Goal: Task Accomplishment & Management: Use online tool/utility

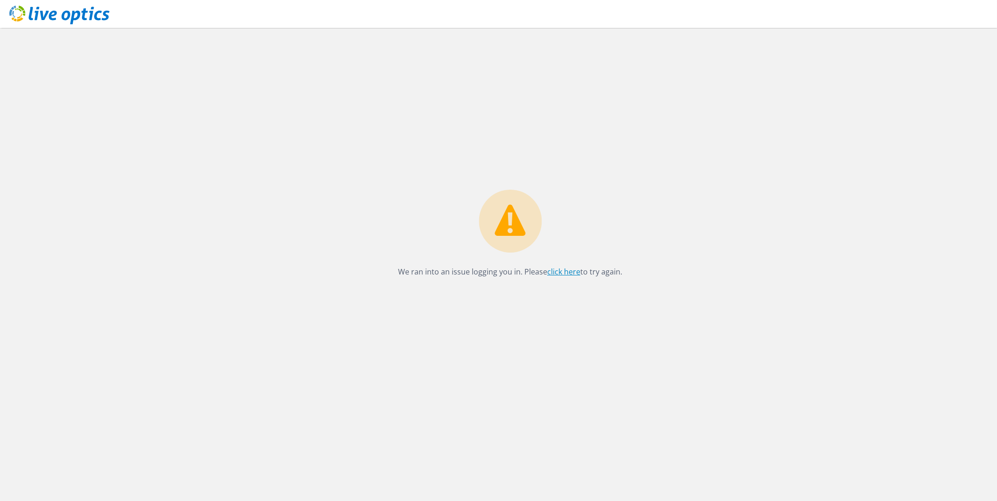
click at [564, 274] on link "click here" at bounding box center [563, 272] width 33 height 10
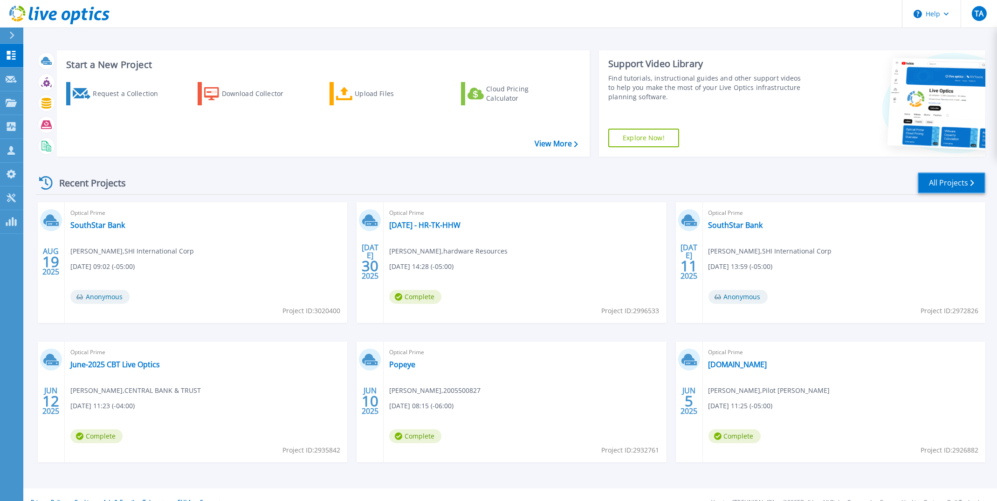
click at [941, 189] on link "All Projects" at bounding box center [952, 183] width 68 height 21
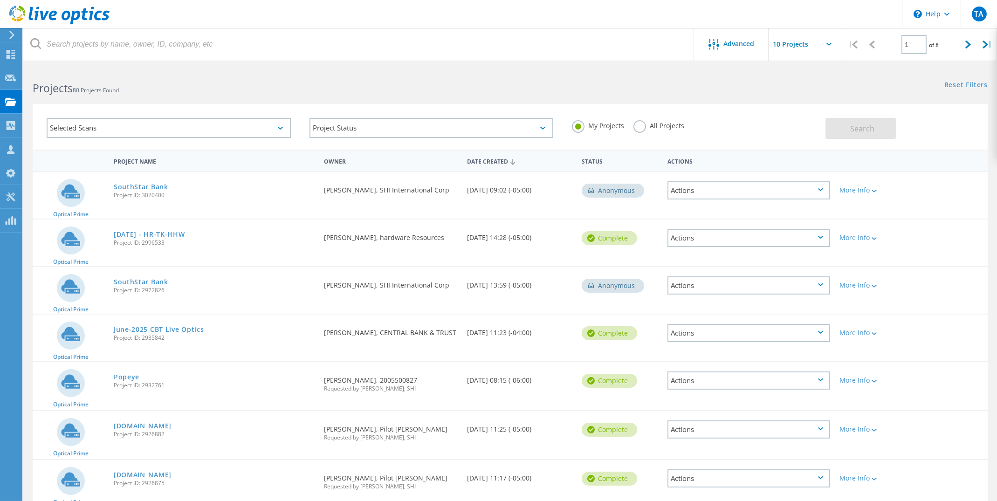
click at [642, 128] on label "All Projects" at bounding box center [659, 124] width 51 height 9
click at [0, 0] on input "All Projects" at bounding box center [0, 0] width 0 height 0
click at [846, 129] on button "Search" at bounding box center [861, 128] width 70 height 21
click at [969, 46] on icon at bounding box center [969, 45] width 6 height 8
type input "2"
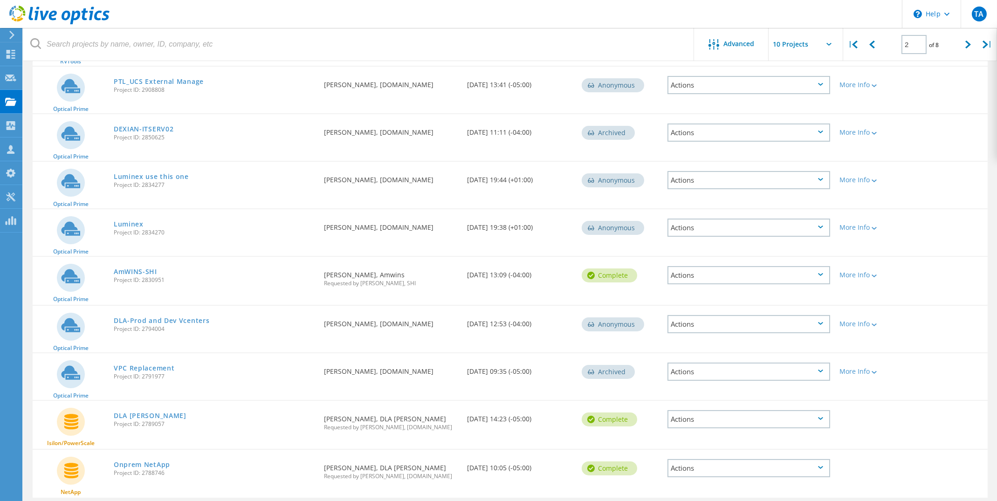
scroll to position [186, 0]
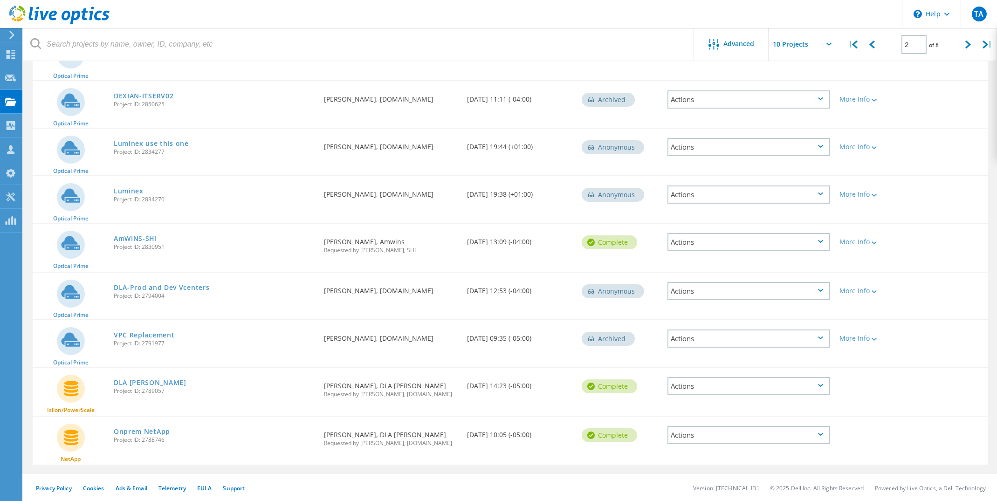
click at [828, 43] on icon at bounding box center [829, 44] width 5 height 3
click at [828, 46] on input "text" at bounding box center [815, 44] width 93 height 33
click at [809, 87] on div "Show 20 Projects" at bounding box center [815, 83] width 92 height 15
type input "Show 20 Projects"
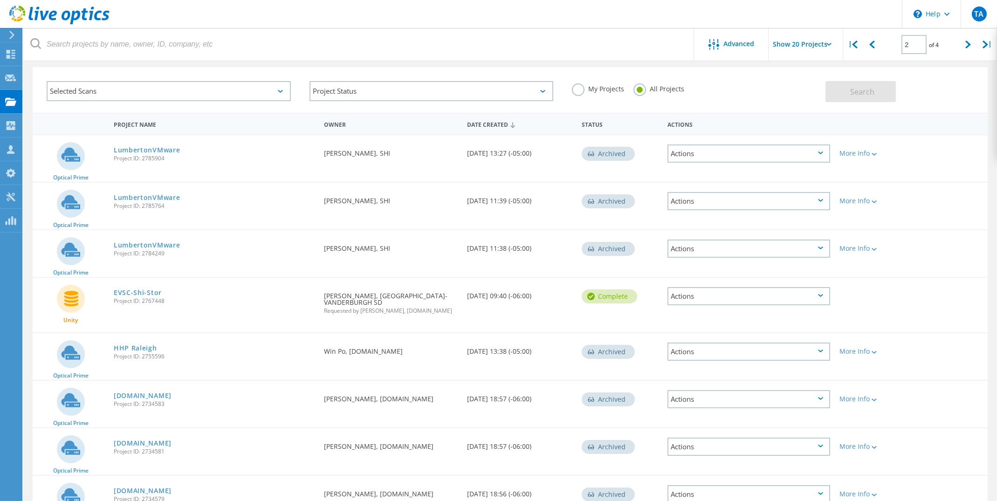
scroll to position [0, 0]
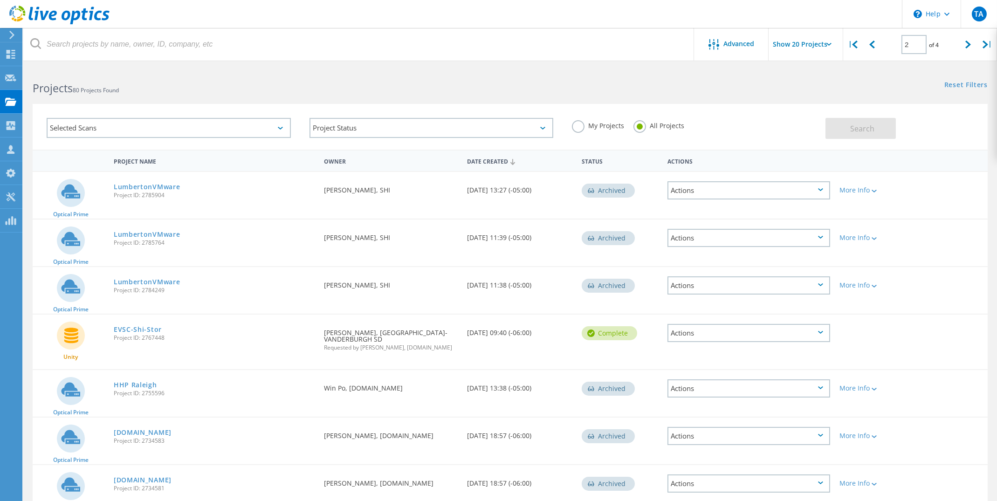
click at [199, 128] on div "Selected Scans" at bounding box center [169, 128] width 244 height 20
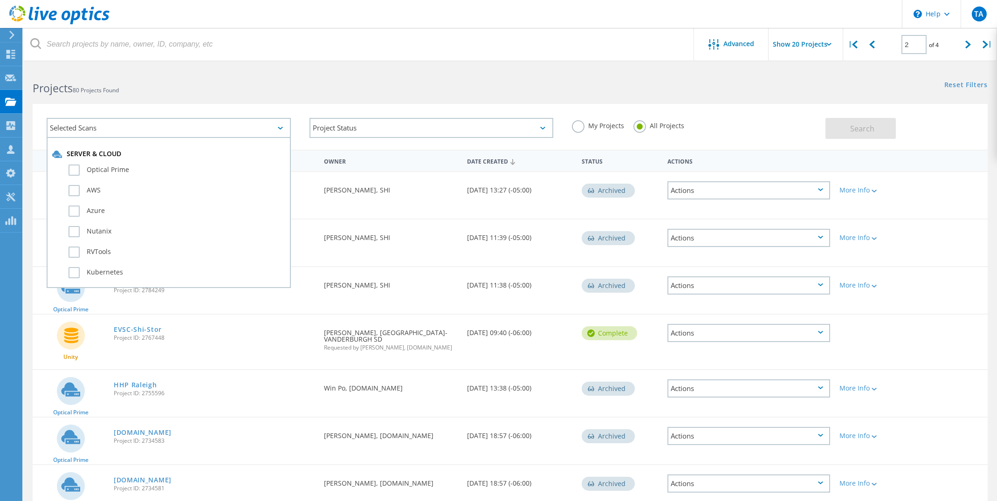
click at [199, 128] on div "Selected Scans" at bounding box center [169, 128] width 244 height 20
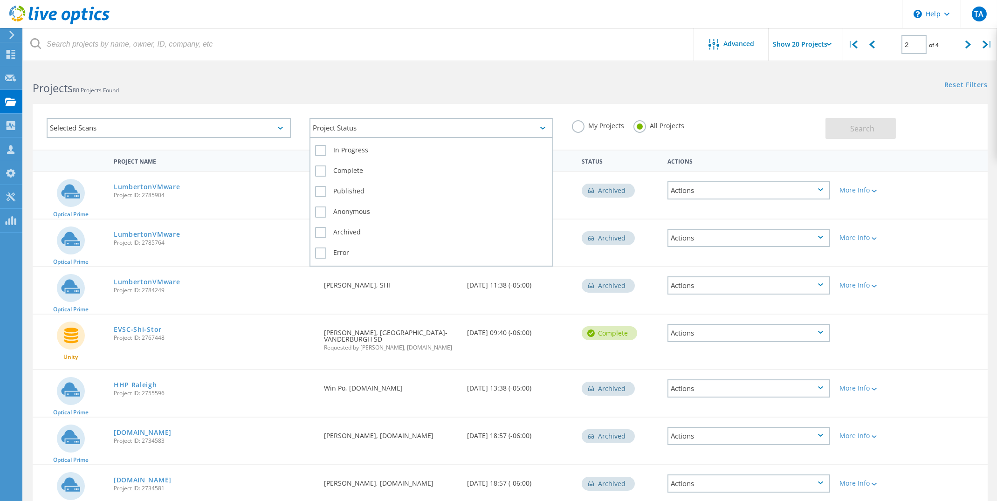
click at [463, 127] on div "Project Status" at bounding box center [432, 128] width 244 height 20
click at [576, 129] on label "My Projects" at bounding box center [598, 124] width 52 height 9
click at [0, 0] on input "My Projects" at bounding box center [0, 0] width 0 height 0
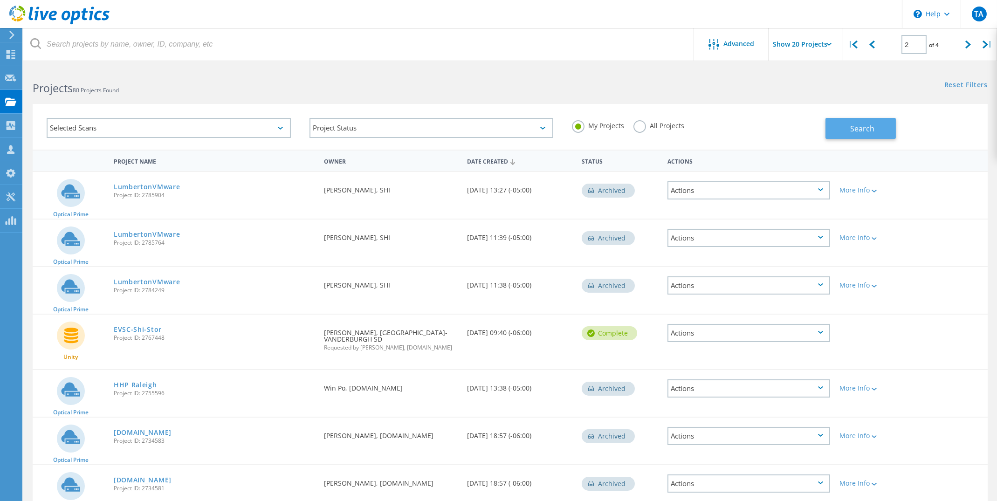
click at [870, 132] on span "Search" at bounding box center [863, 129] width 24 height 10
click at [853, 48] on div "|" at bounding box center [853, 44] width 19 height 33
type input "1"
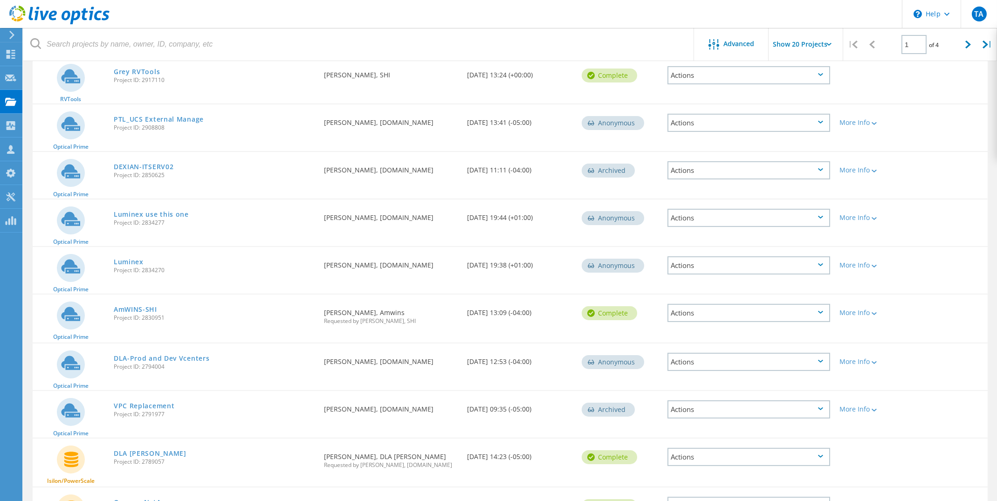
scroll to position [596, 0]
click at [177, 214] on link "Luminex use this one" at bounding box center [151, 213] width 75 height 7
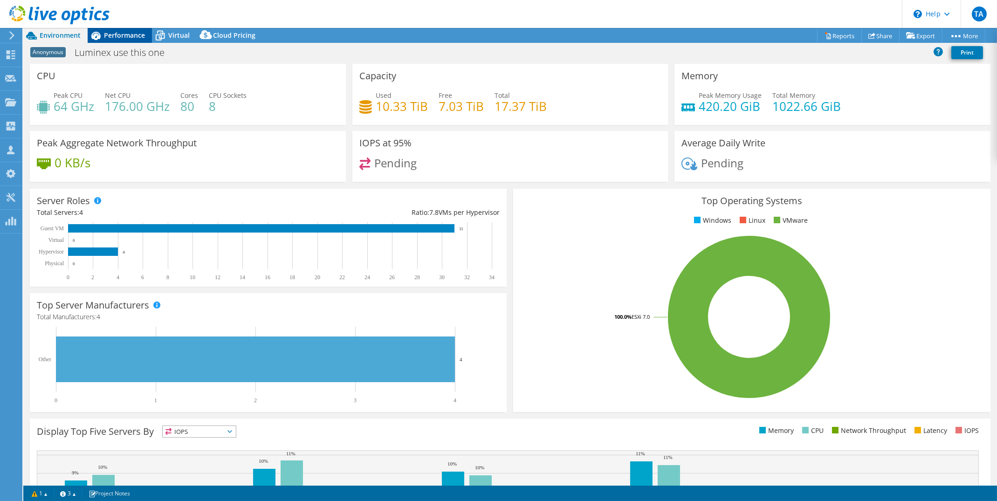
click at [123, 37] on span "Performance" at bounding box center [124, 35] width 41 height 9
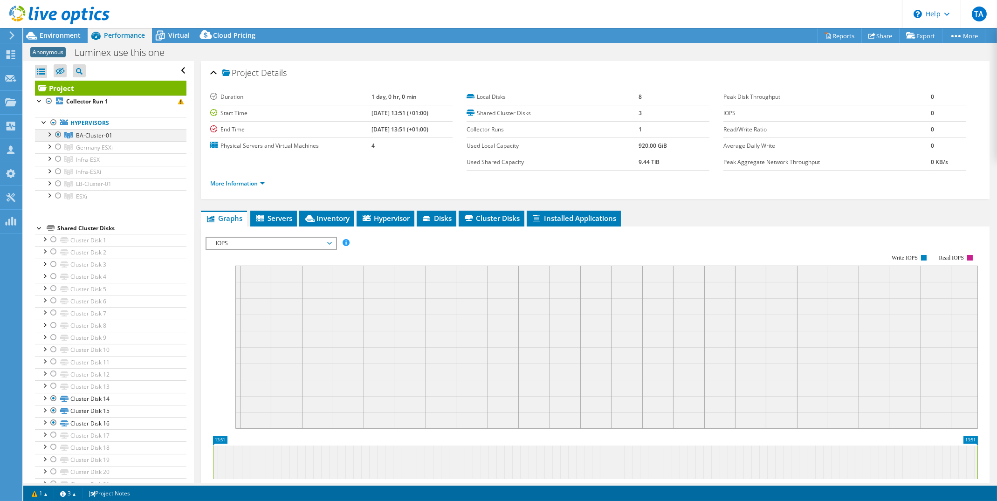
click at [49, 135] on div at bounding box center [48, 133] width 9 height 9
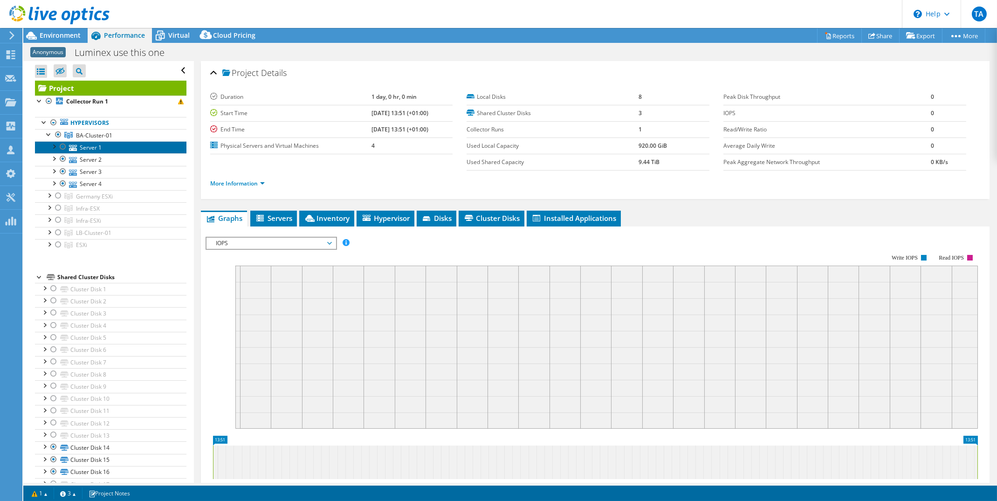
click at [90, 148] on link "Server 1" at bounding box center [111, 147] width 152 height 12
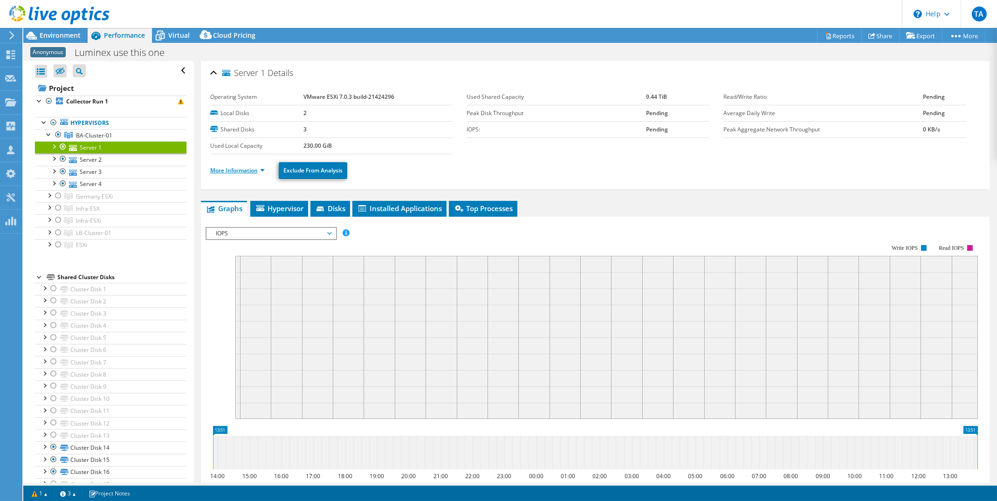
click at [250, 171] on link "More Information" at bounding box center [237, 170] width 55 height 8
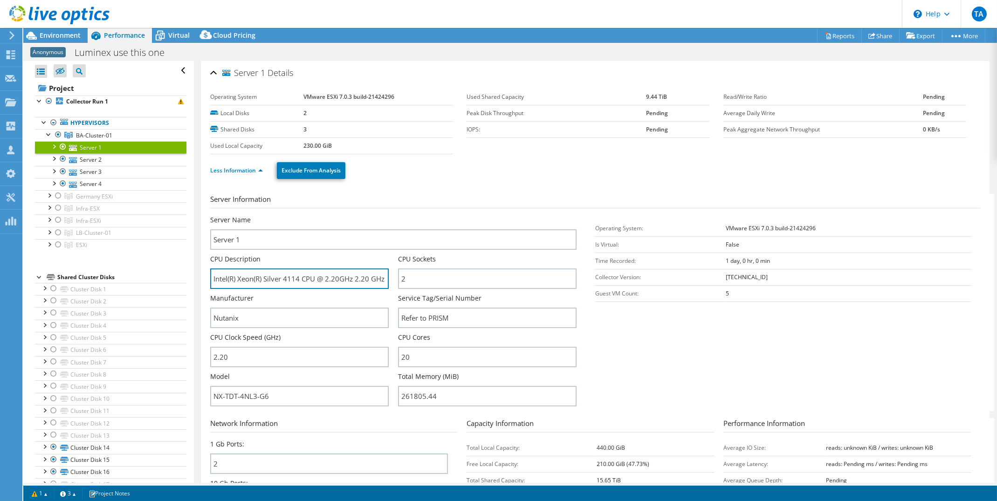
drag, startPoint x: 216, startPoint y: 279, endPoint x: 394, endPoint y: 289, distance: 178.8
click at [394, 289] on div "CPU Description Intel(R) Xeon(R) Silver 4114 CPU @ 2.20GHz 2.20 GHz" at bounding box center [304, 272] width 188 height 35
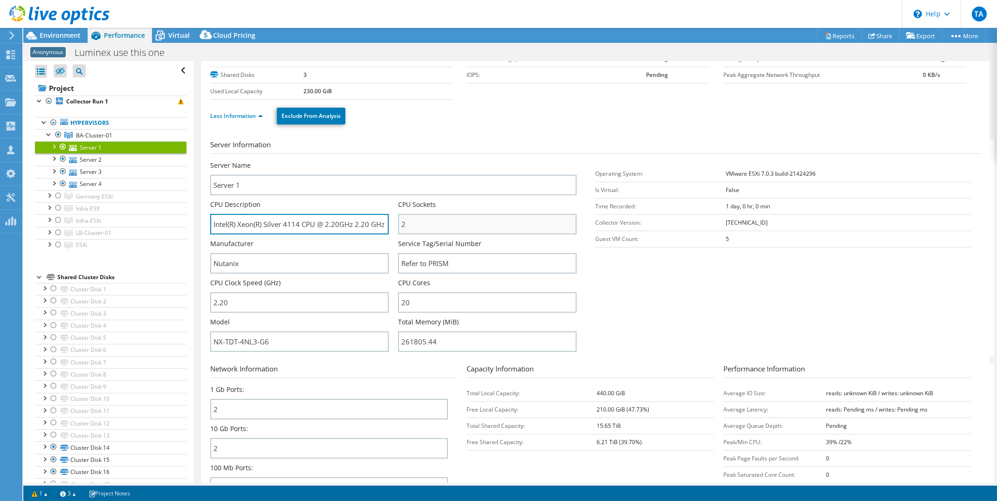
scroll to position [62, 0]
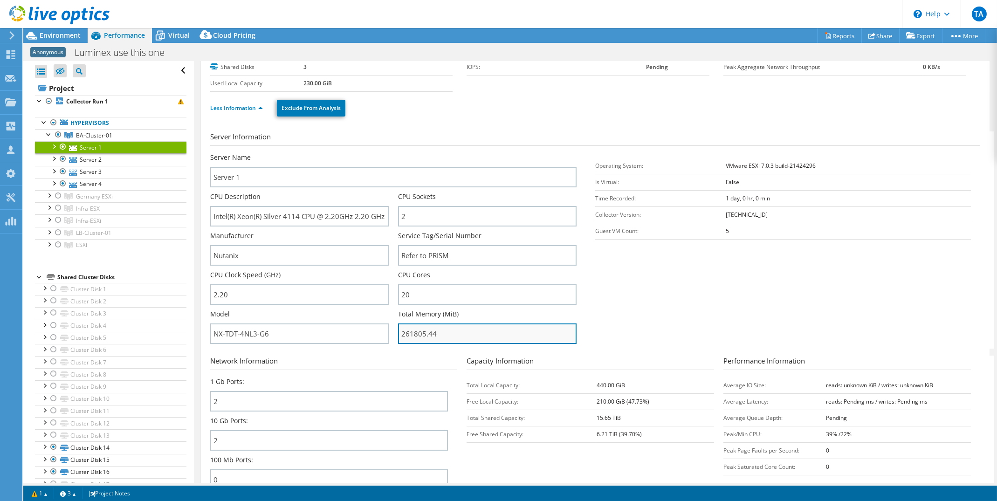
drag, startPoint x: 401, startPoint y: 337, endPoint x: 443, endPoint y: 339, distance: 41.6
click at [443, 339] on input "261805.44" at bounding box center [487, 334] width 179 height 21
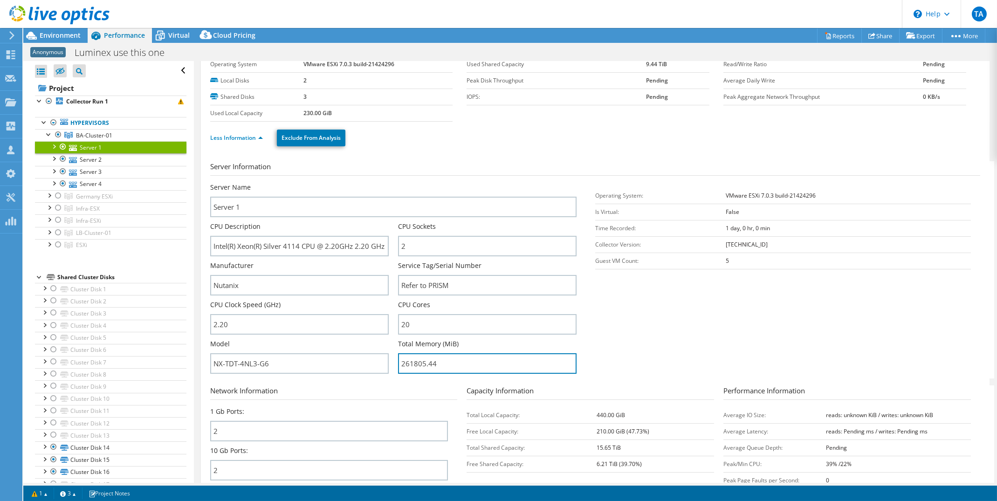
scroll to position [0, 0]
